Goal: Information Seeking & Learning: Learn about a topic

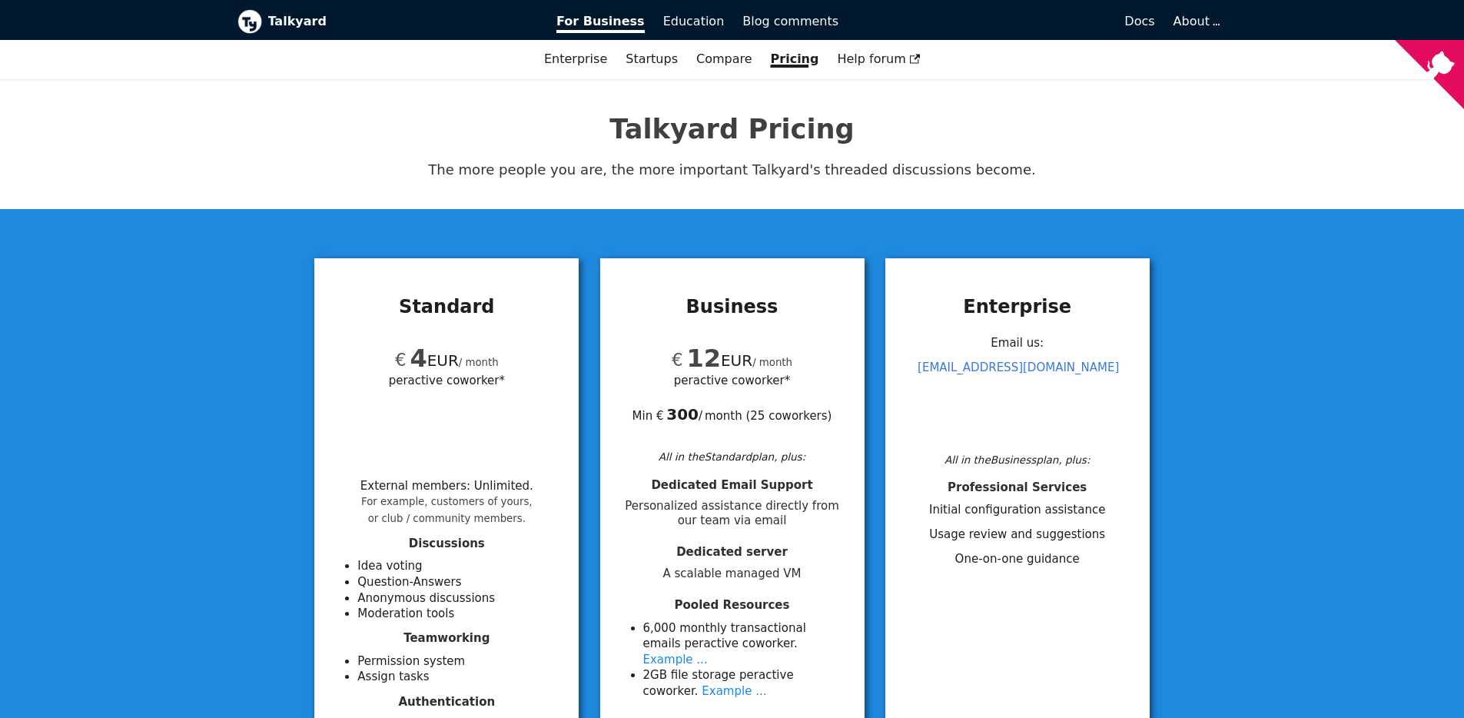
click at [308, 22] on b "Talkyard" at bounding box center [402, 22] width 268 height 20
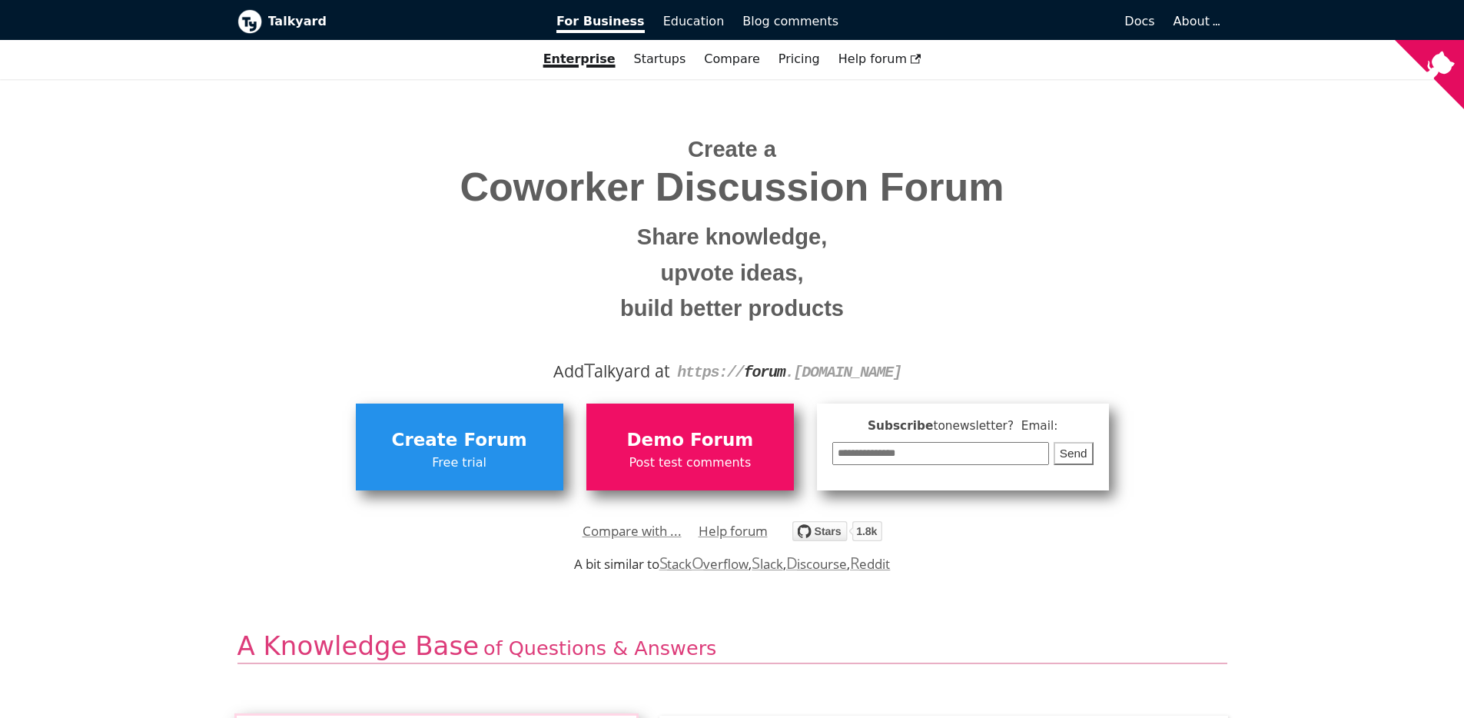
click at [736, 238] on small "Share knowledge," at bounding box center [732, 237] width 967 height 36
click at [729, 274] on small "upvote ideas," at bounding box center [732, 273] width 967 height 36
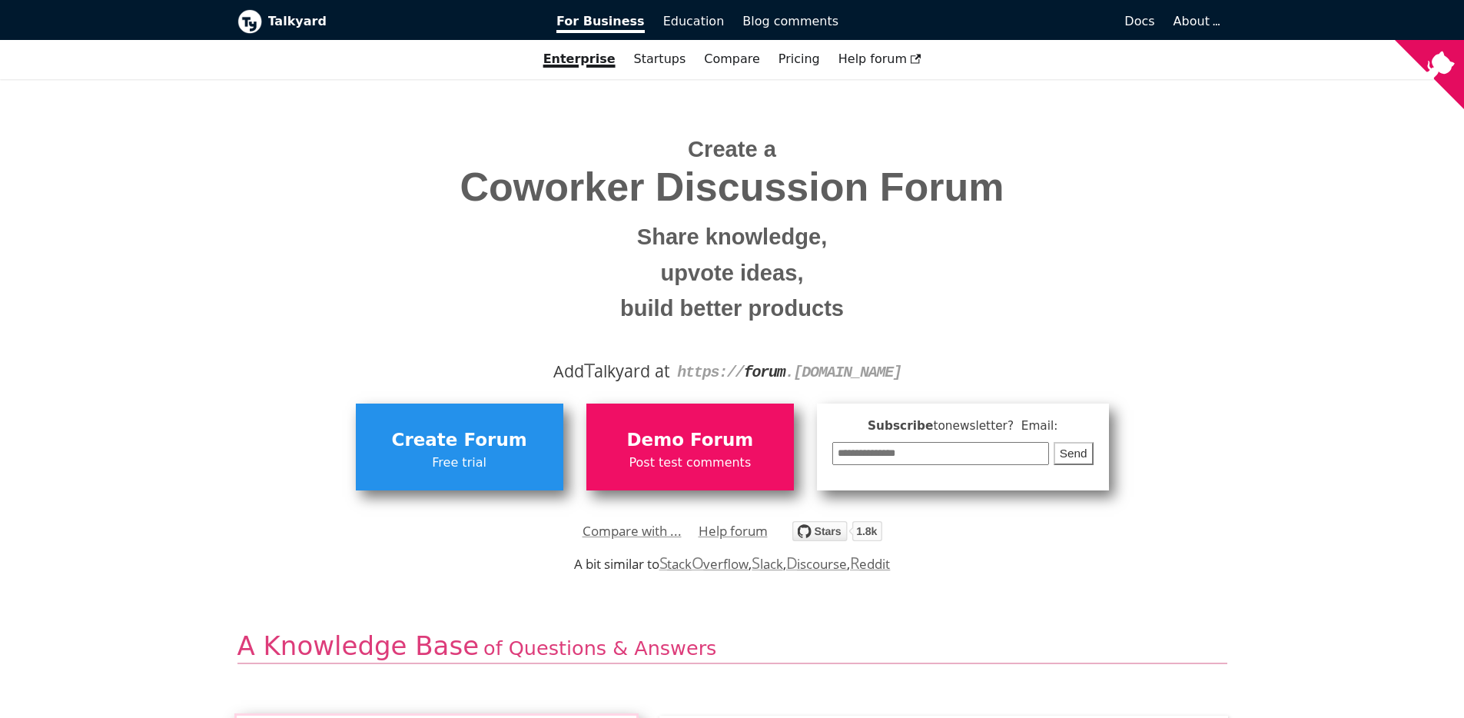
click at [720, 291] on small "build better products" at bounding box center [732, 309] width 967 height 36
click at [676, 66] on link "Startups" at bounding box center [660, 59] width 71 height 26
